Goal: Task Accomplishment & Management: Manage account settings

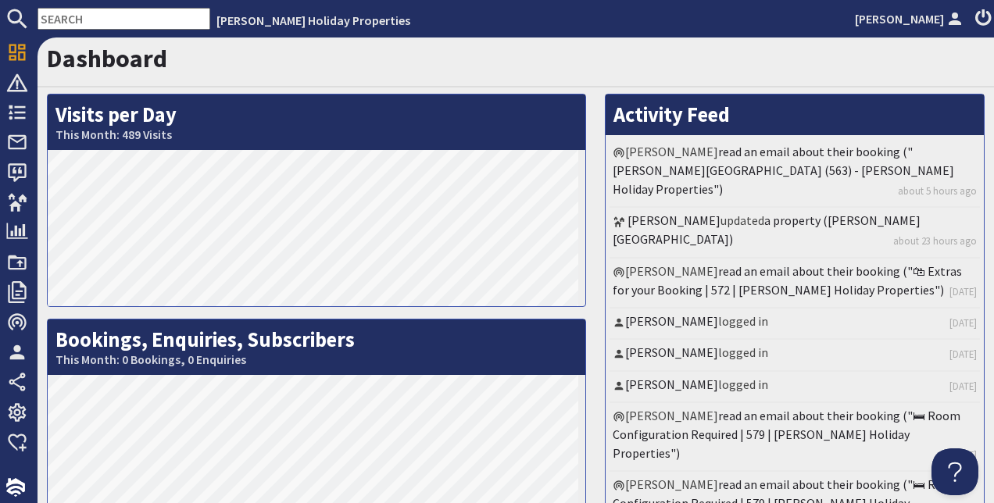
click at [113, 21] on input "text" at bounding box center [124, 19] width 173 height 22
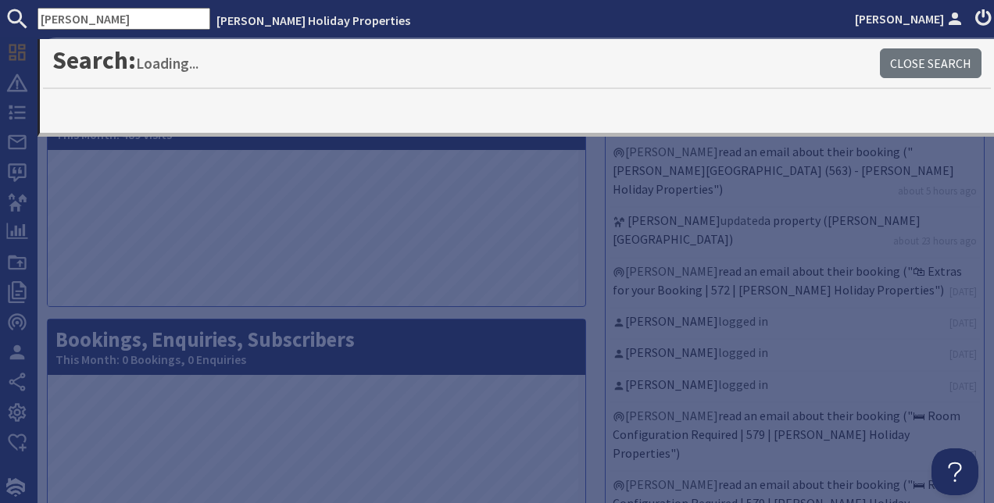
type input "clifford"
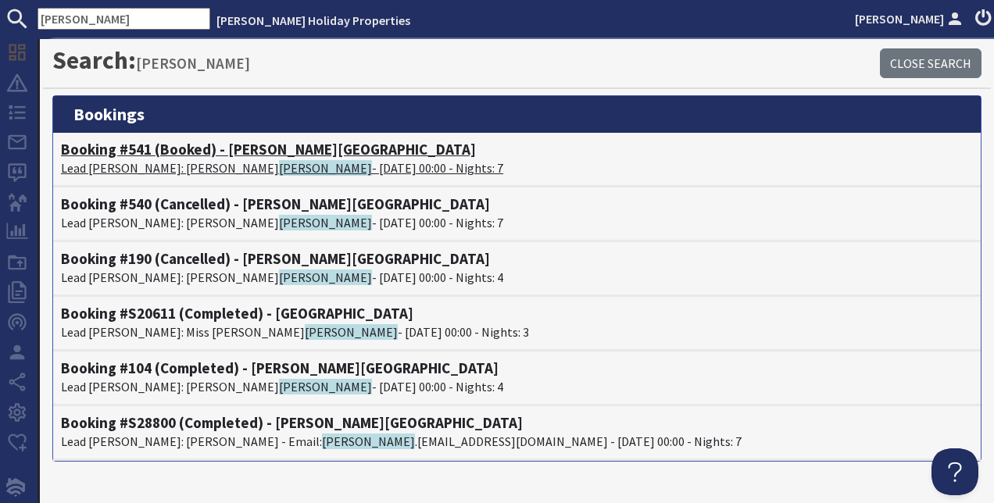
click at [224, 169] on p "Lead Booker: Tracy Clifford - 21/12/2026 00:00 - Nights: 7" at bounding box center [517, 168] width 912 height 19
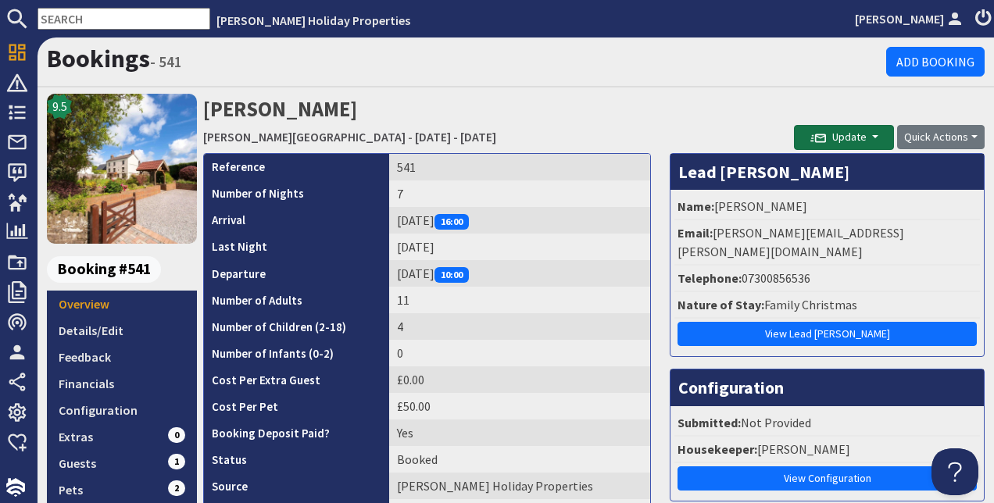
click at [865, 145] on button "Update" at bounding box center [844, 137] width 100 height 25
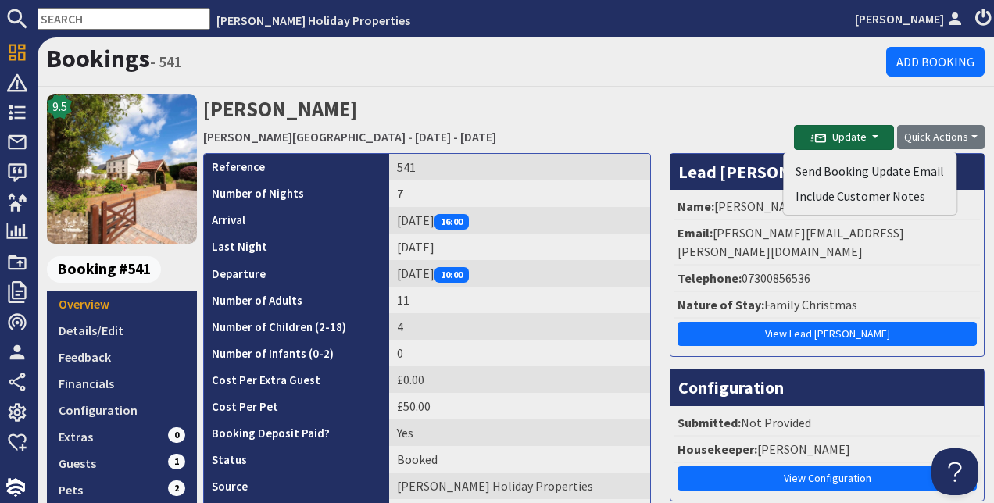
click at [865, 145] on button "Update" at bounding box center [844, 137] width 100 height 25
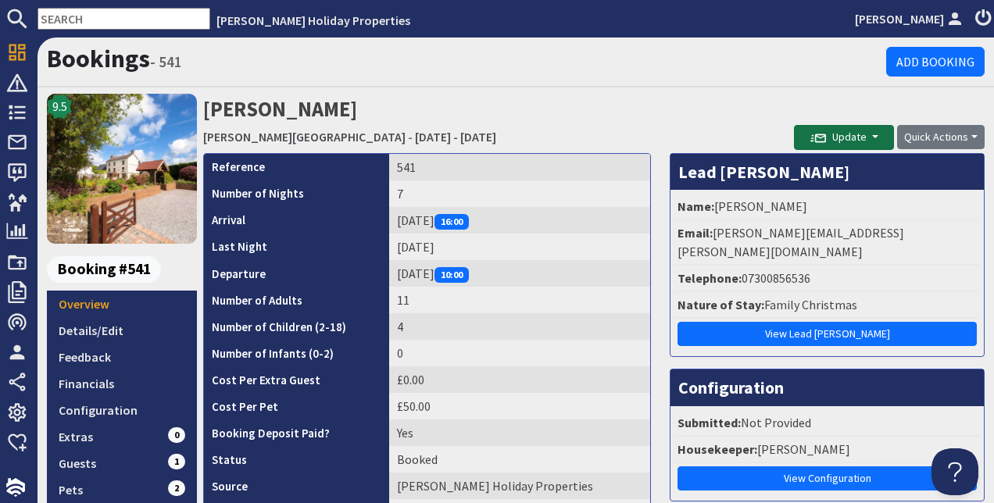
click at [865, 145] on button "Update" at bounding box center [844, 137] width 100 height 25
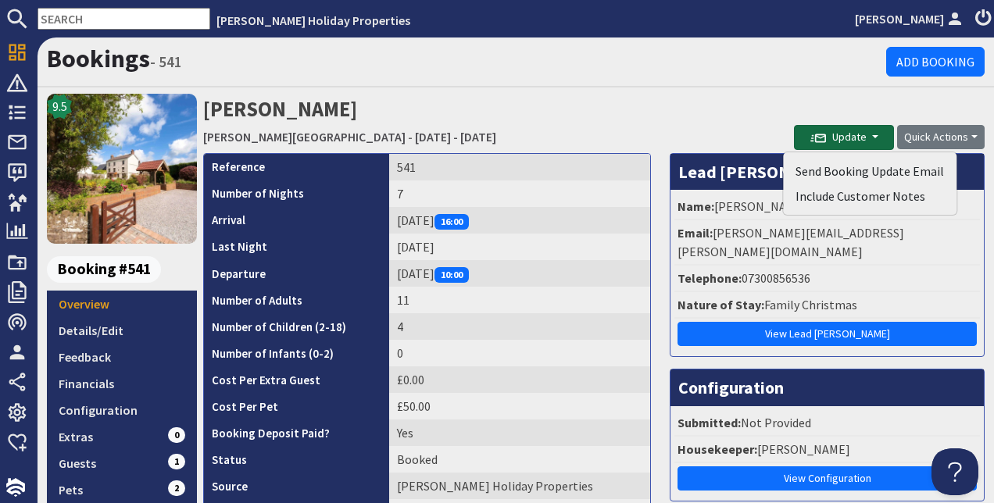
click at [865, 145] on button "Update" at bounding box center [844, 137] width 100 height 25
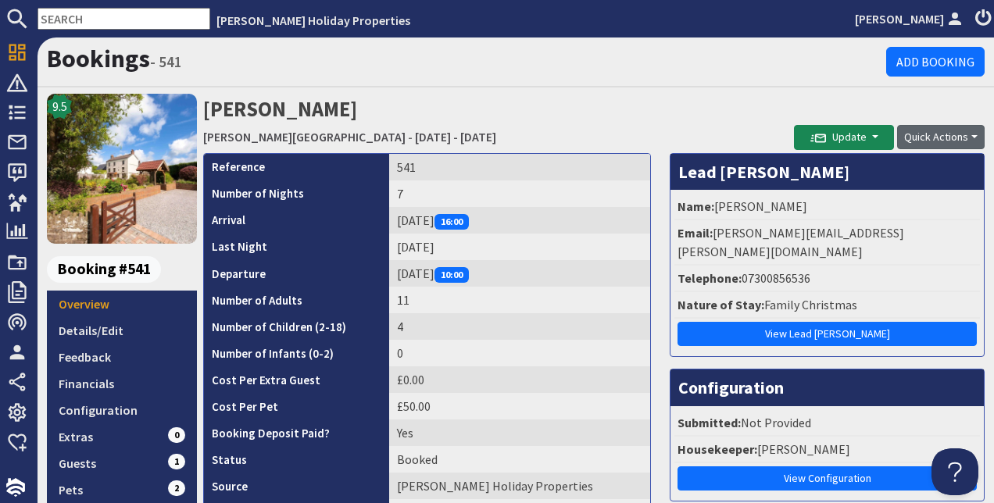
click at [932, 136] on button "Quick Actions" at bounding box center [941, 137] width 88 height 24
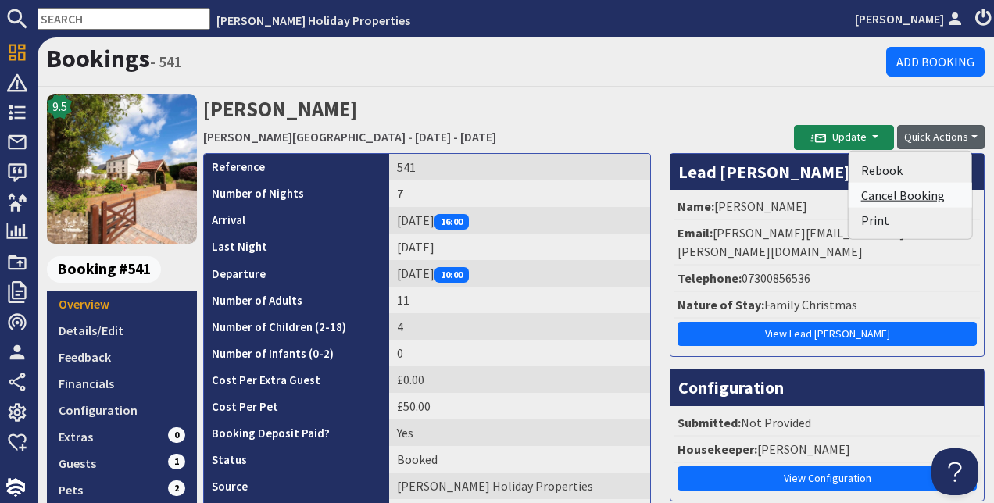
click at [891, 201] on link "Cancel Booking" at bounding box center [911, 195] width 124 height 25
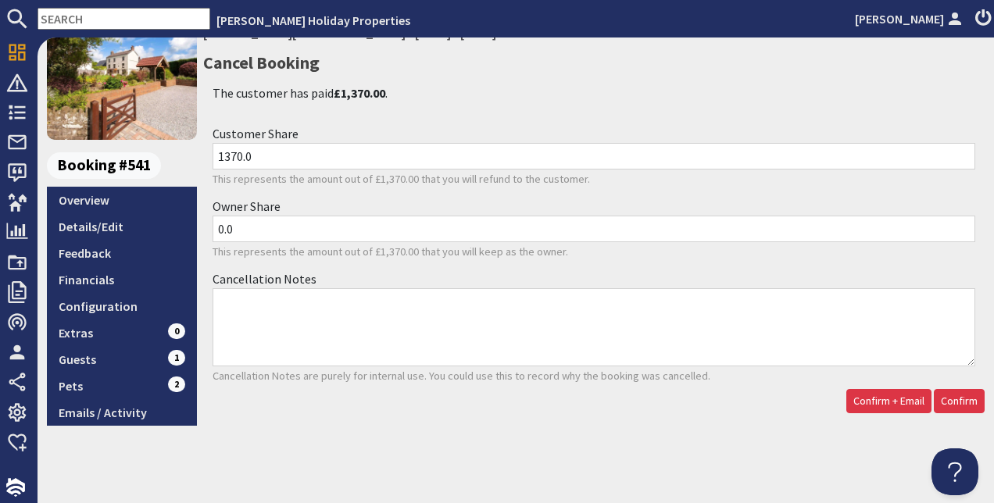
scroll to position [105, 0]
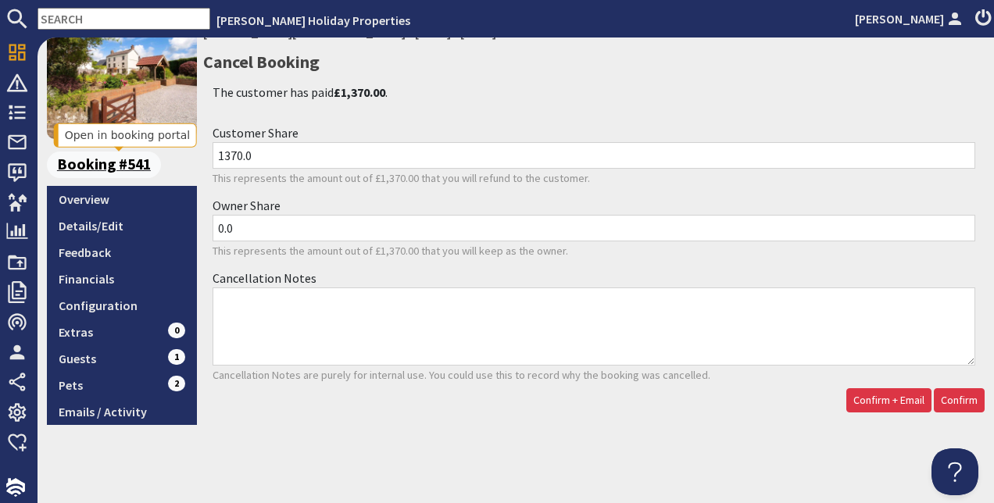
click at [180, 163] on div "9.5 Booking #541 Overview Details/Edit Feedback Financials Configuration Extras…" at bounding box center [516, 207] width 957 height 436
type input "0"
click at [267, 233] on input "0.0" at bounding box center [594, 228] width 763 height 27
drag, startPoint x: 267, startPoint y: 233, endPoint x: 198, endPoint y: 242, distance: 70.2
click at [198, 242] on div "Cancel Booking The customer has paid £1,370.00 . Customer Share 0 This represen…" at bounding box center [594, 234] width 800 height 373
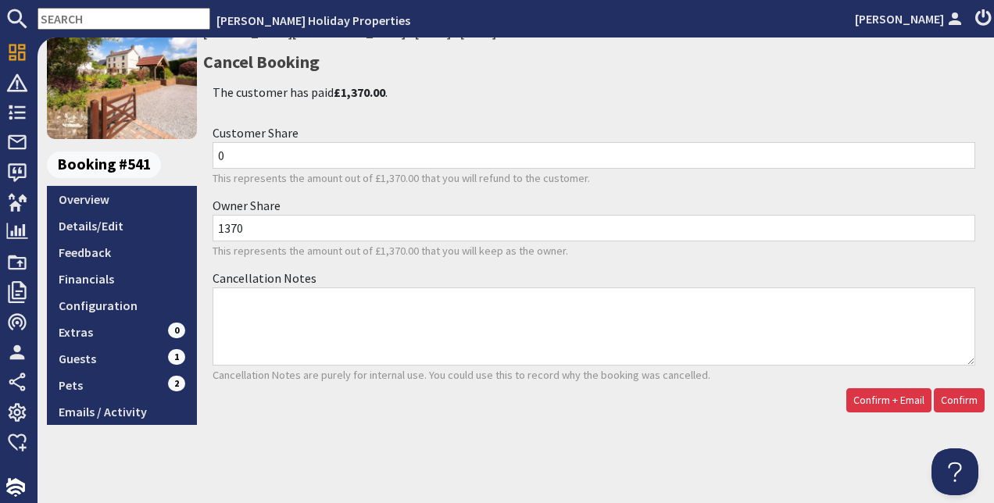
type input "1370"
click at [347, 321] on textarea "Cancellation Notes" at bounding box center [594, 327] width 763 height 78
type textarea "Cancelled as guests request 3rd October 25. Will refund the deposit if rebooked"
drag, startPoint x: 248, startPoint y: 231, endPoint x: 201, endPoint y: 236, distance: 47.1
click at [201, 236] on div "Cancel Booking The customer has paid £1,370.00 . Customer Share 0 This represen…" at bounding box center [594, 234] width 800 height 373
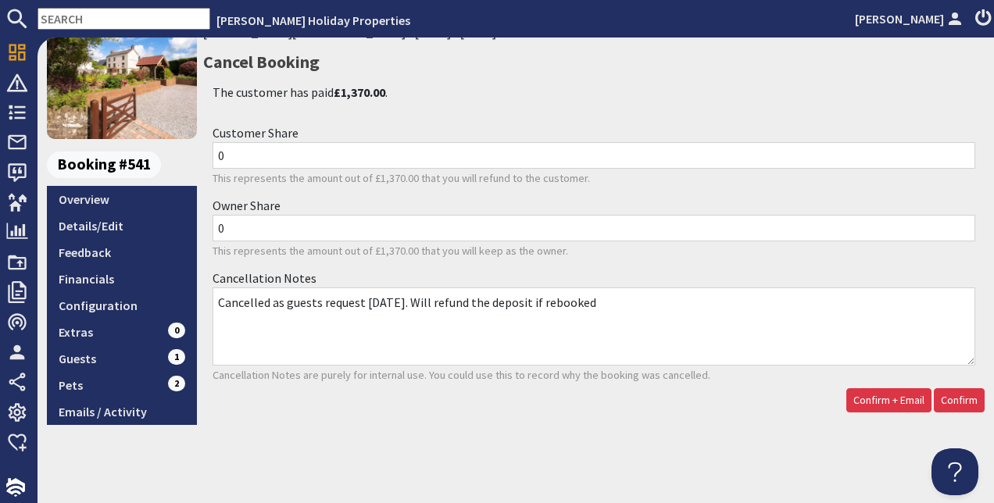
type input "0"
click at [220, 158] on input "0" at bounding box center [594, 155] width 763 height 27
type input "1370"
click at [951, 401] on span "Confirm" at bounding box center [959, 400] width 37 height 14
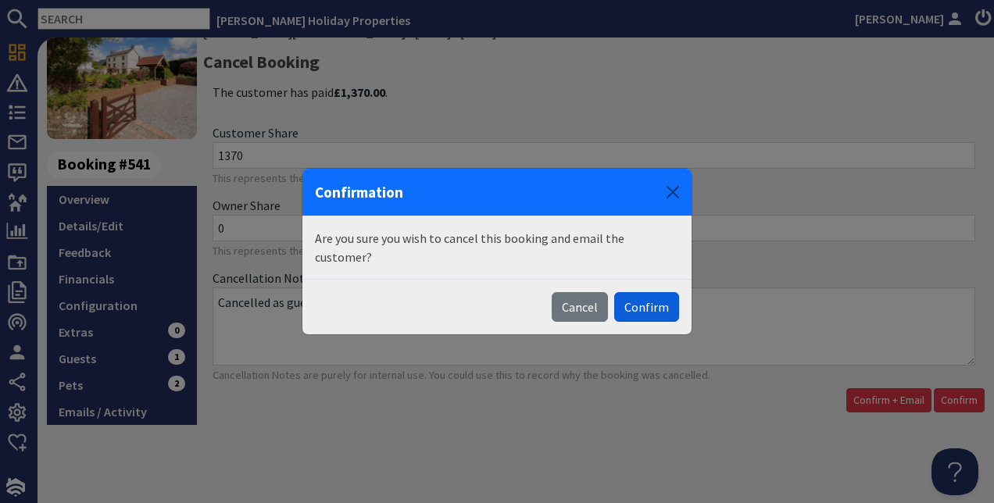
click at [654, 302] on button "Confirm" at bounding box center [646, 307] width 65 height 30
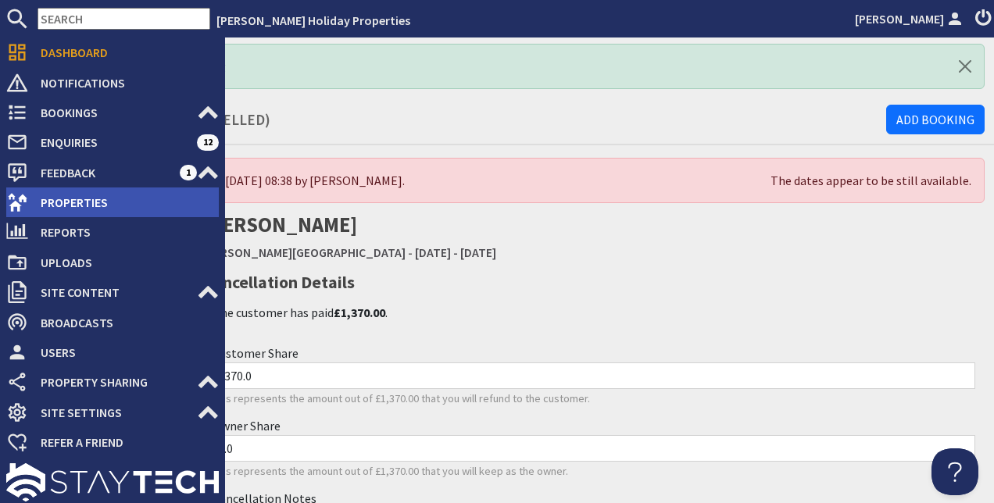
click at [78, 205] on span "Properties" at bounding box center [123, 202] width 191 height 25
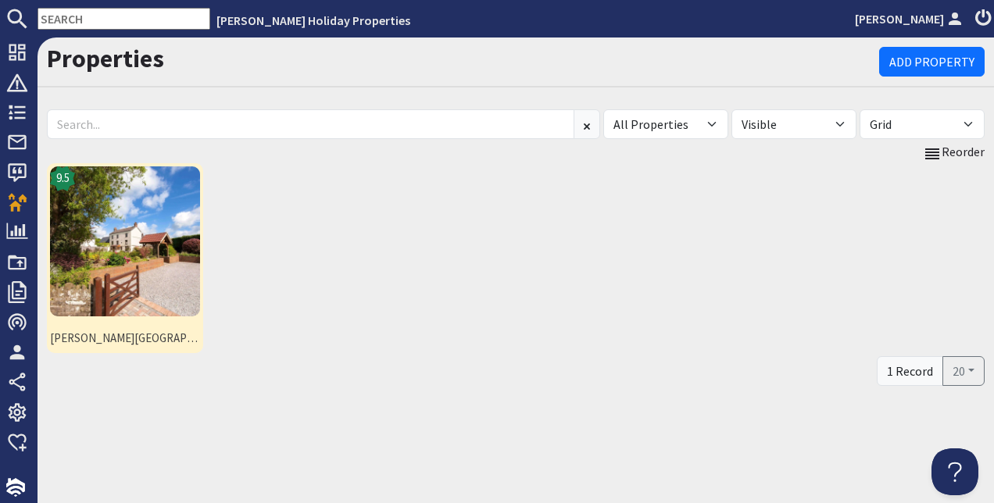
click at [123, 224] on img at bounding box center [125, 242] width 150 height 150
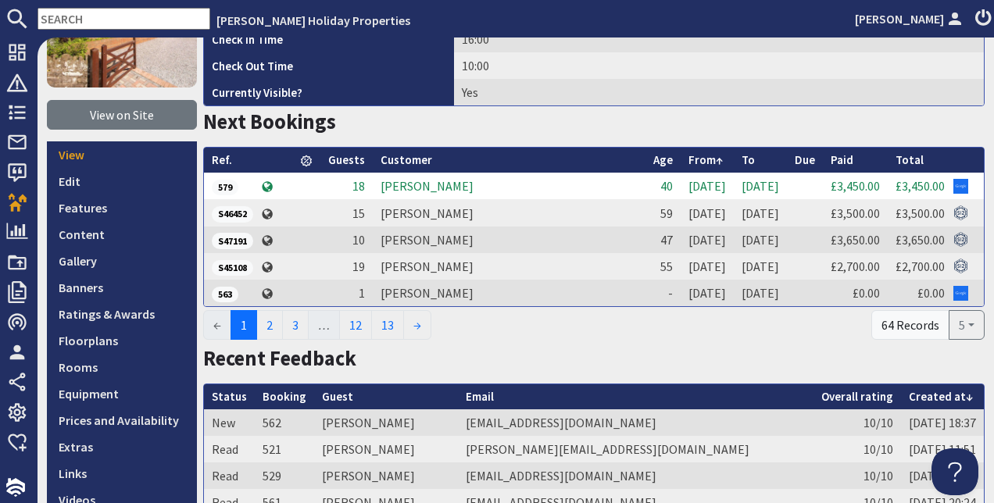
scroll to position [235, 0]
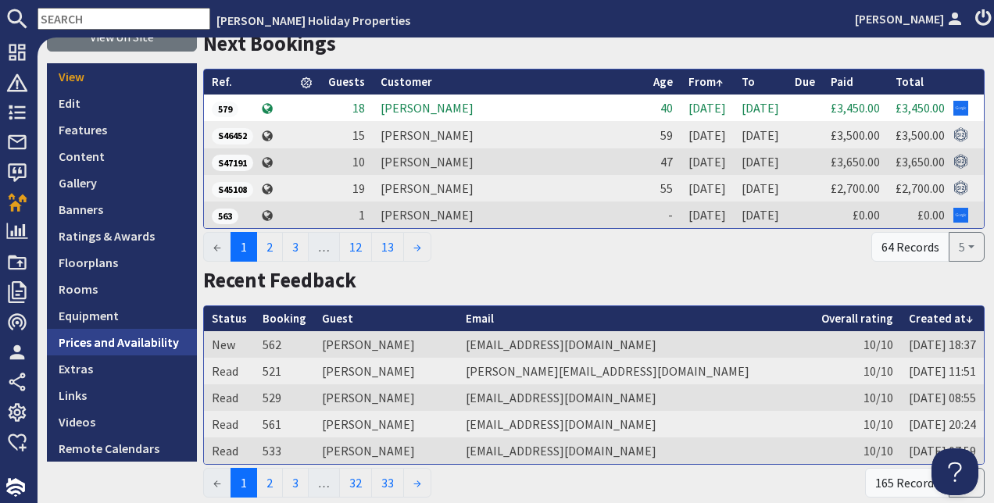
click at [106, 341] on link "Prices and Availability" at bounding box center [122, 342] width 150 height 27
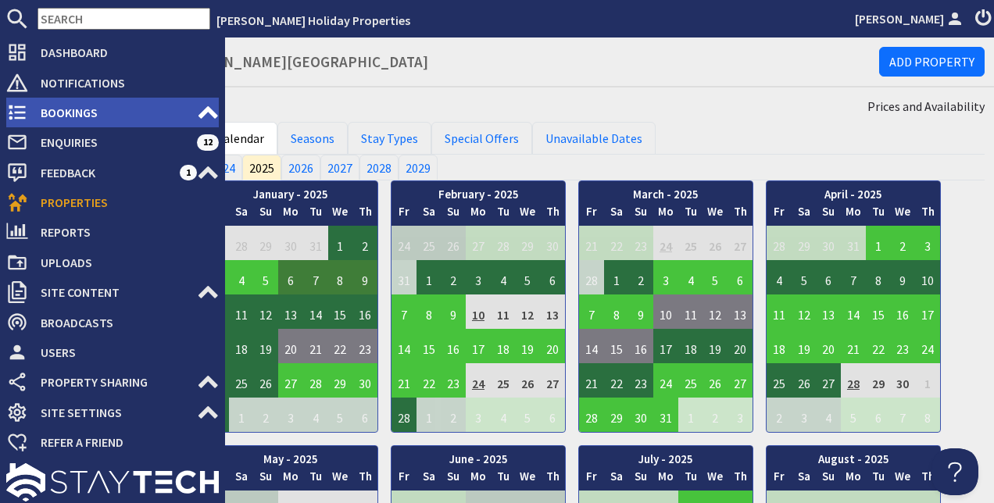
click at [60, 109] on span "Bookings" at bounding box center [112, 112] width 169 height 25
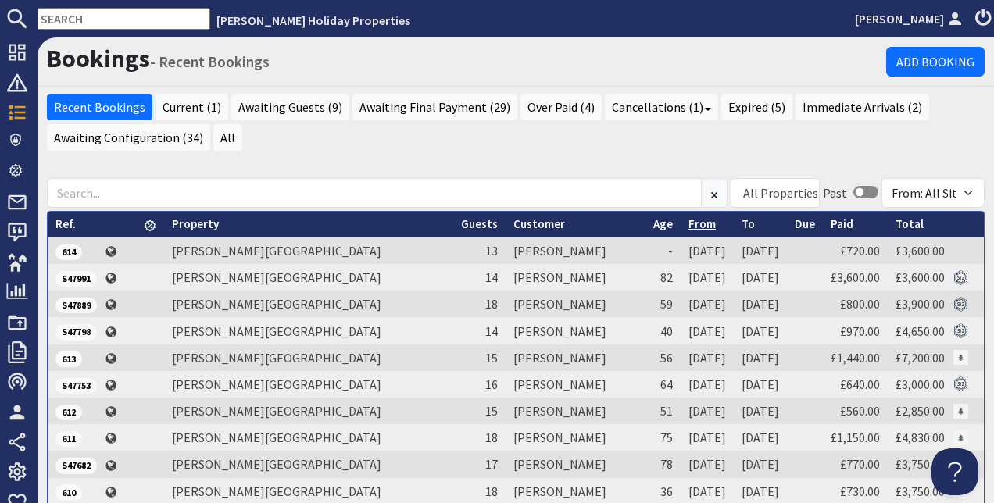
click at [689, 224] on link "From" at bounding box center [702, 224] width 27 height 15
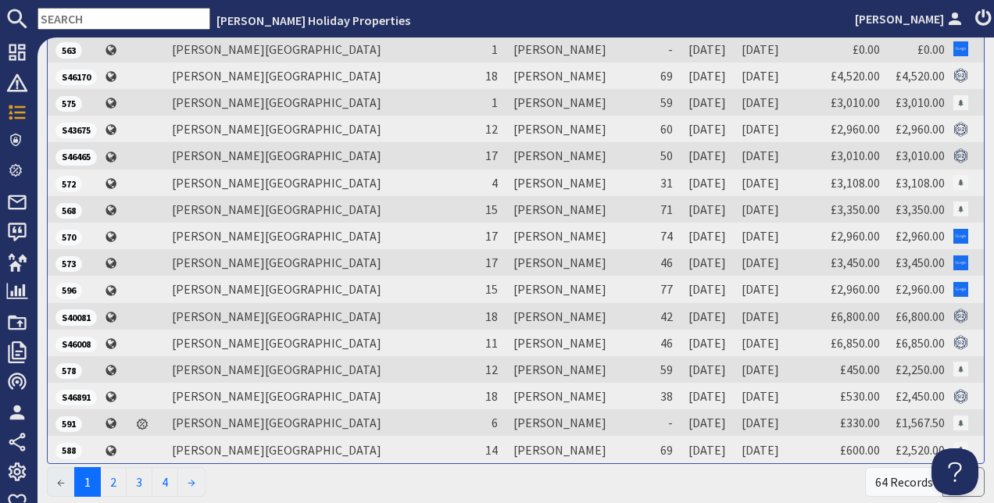
scroll to position [378, 0]
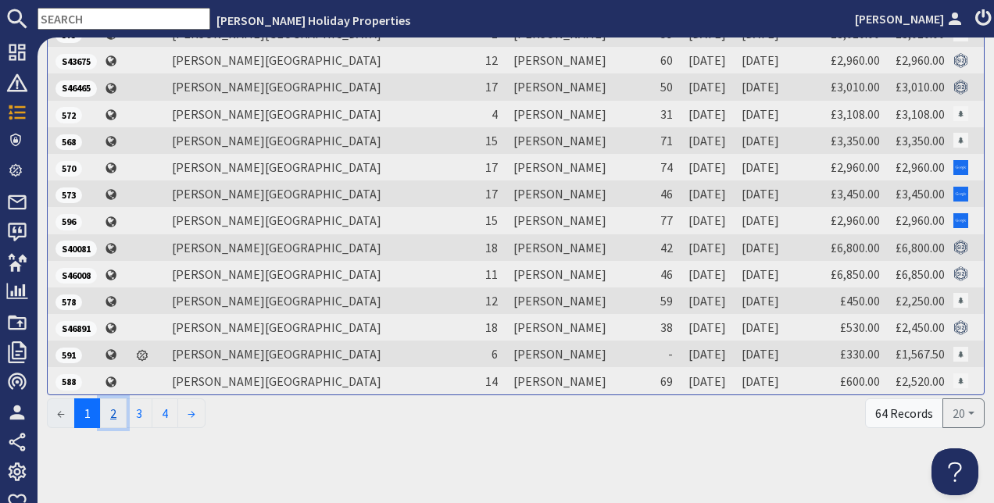
click at [120, 416] on link "2" at bounding box center [113, 414] width 27 height 30
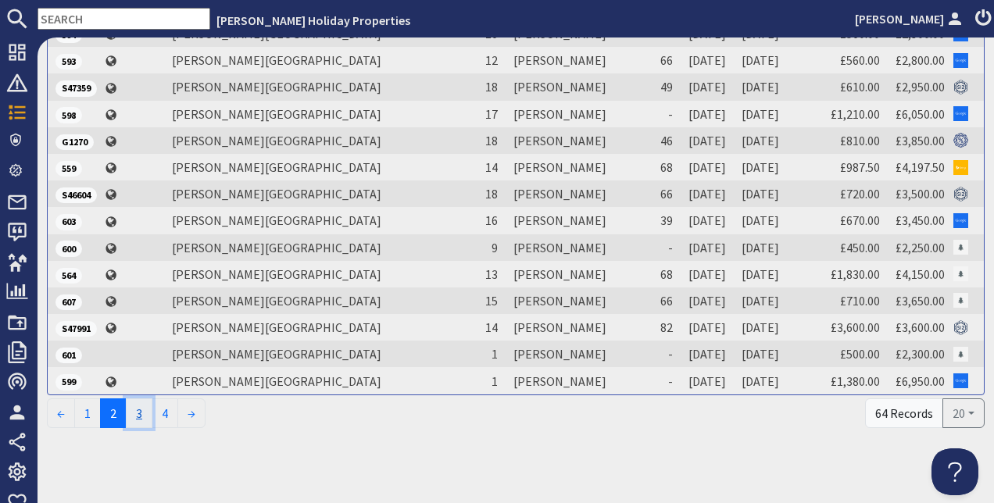
click at [136, 416] on link "3" at bounding box center [139, 414] width 27 height 30
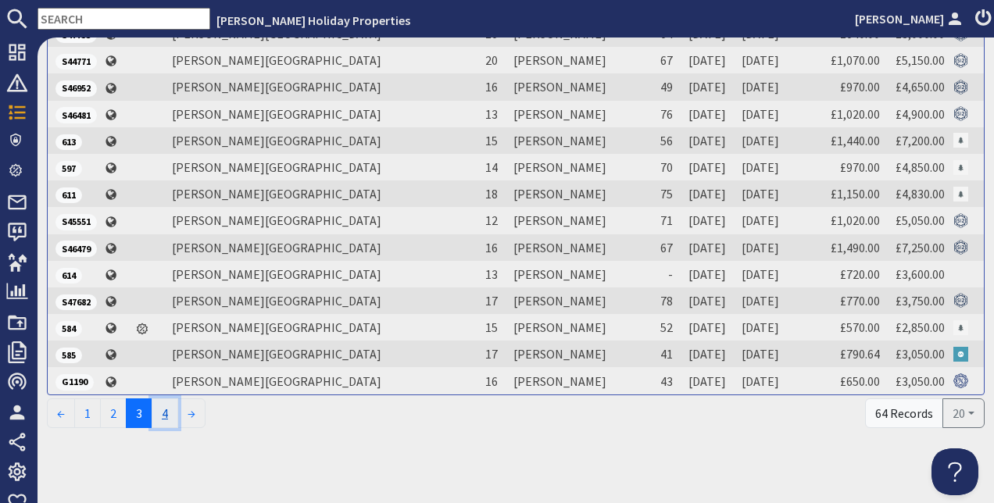
click at [169, 412] on link "4" at bounding box center [165, 414] width 27 height 30
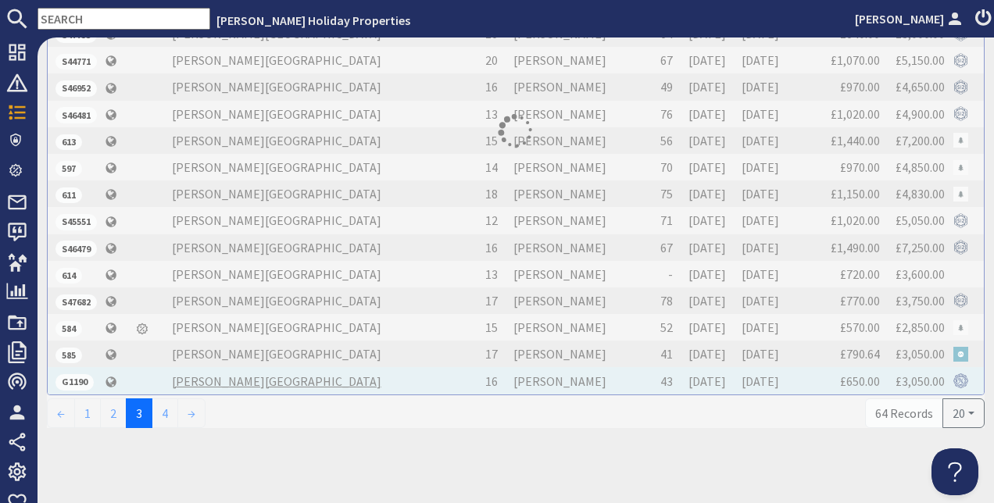
scroll to position [0, 0]
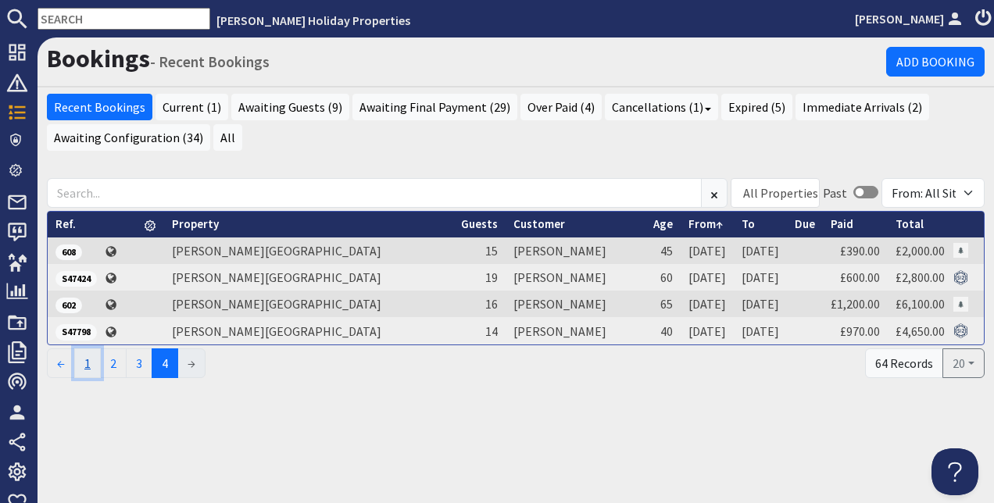
click at [94, 360] on link "1" at bounding box center [87, 364] width 27 height 30
